Goal: Navigation & Orientation: Find specific page/section

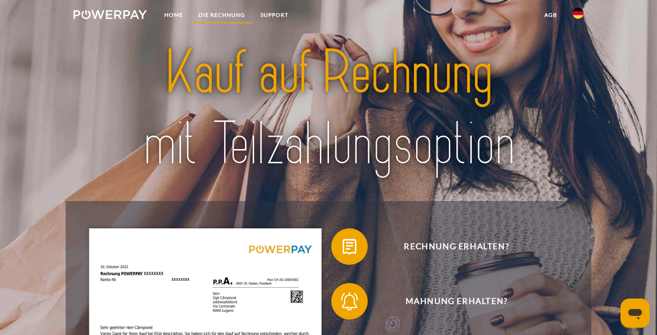
click at [231, 12] on link "DIE RECHNUNG" at bounding box center [222, 15] width 62 height 16
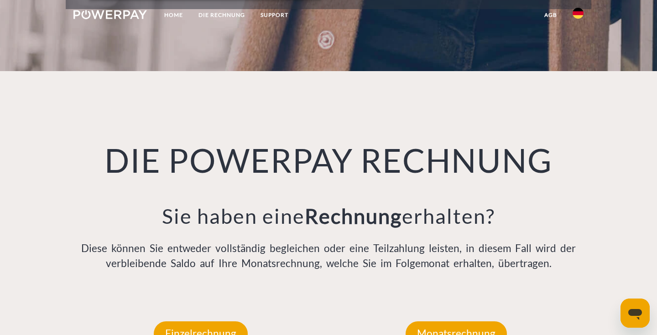
scroll to position [628, 0]
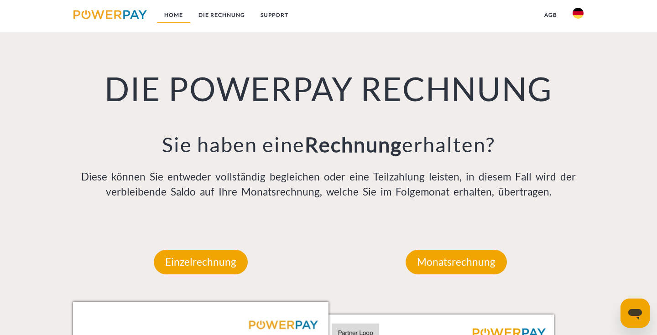
click at [176, 16] on link "Home" at bounding box center [173, 15] width 34 height 16
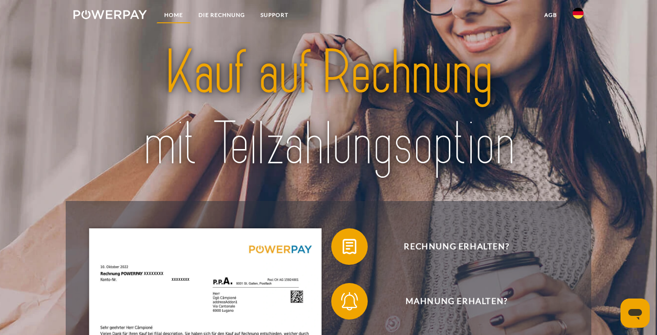
click at [166, 14] on link "Home" at bounding box center [173, 15] width 34 height 16
click at [223, 13] on link "DIE RECHNUNG" at bounding box center [222, 15] width 62 height 16
click at [584, 11] on link at bounding box center [577, 16] width 26 height 18
click at [119, 14] on img at bounding box center [109, 14] width 73 height 9
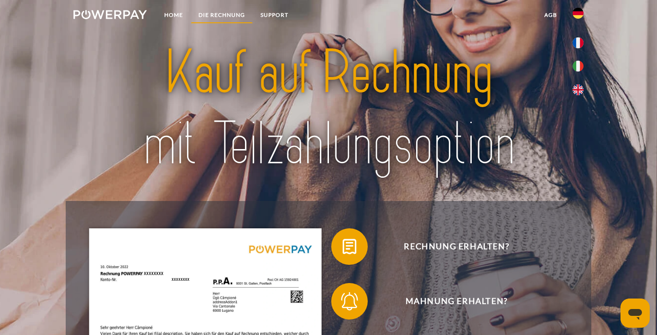
click at [223, 13] on link "DIE RECHNUNG" at bounding box center [222, 15] width 62 height 16
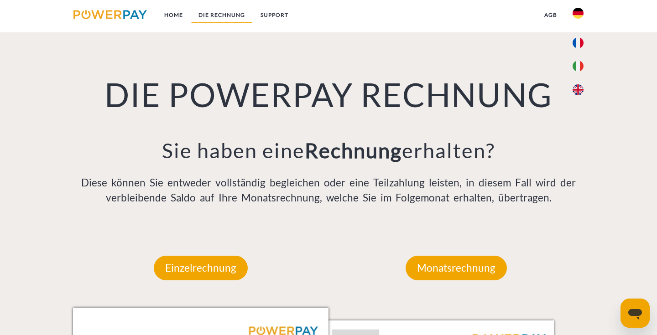
scroll to position [628, 0]
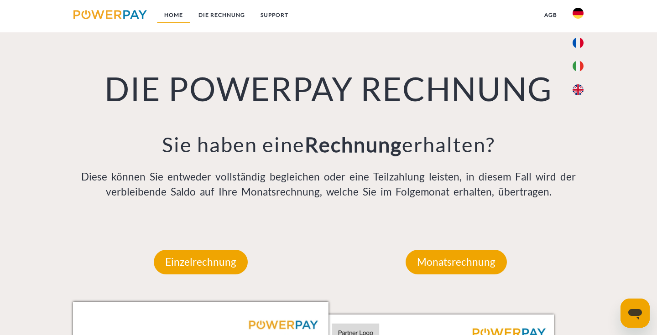
click at [172, 15] on link "Home" at bounding box center [173, 15] width 34 height 16
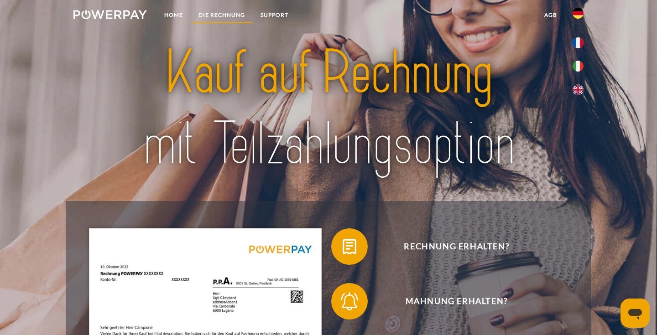
click at [235, 10] on link "DIE RECHNUNG" at bounding box center [222, 15] width 62 height 16
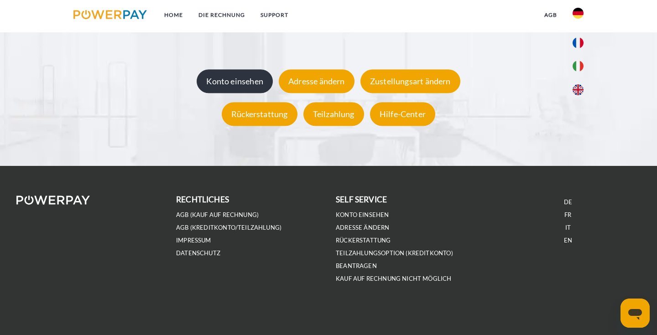
scroll to position [1736, 0]
click at [234, 93] on div "Konto einsehen" at bounding box center [235, 82] width 76 height 24
